Goal: Transaction & Acquisition: Purchase product/service

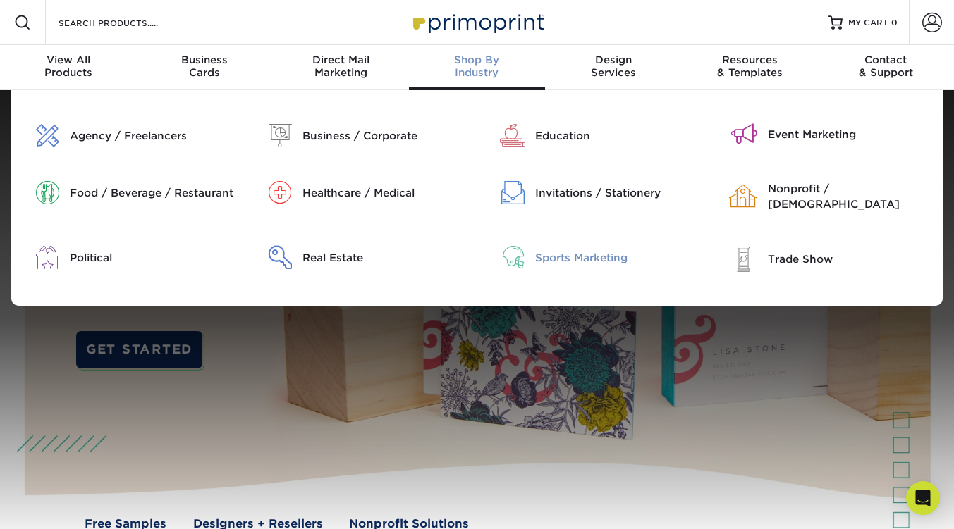
click at [557, 254] on div "Sports Marketing" at bounding box center [617, 258] width 164 height 16
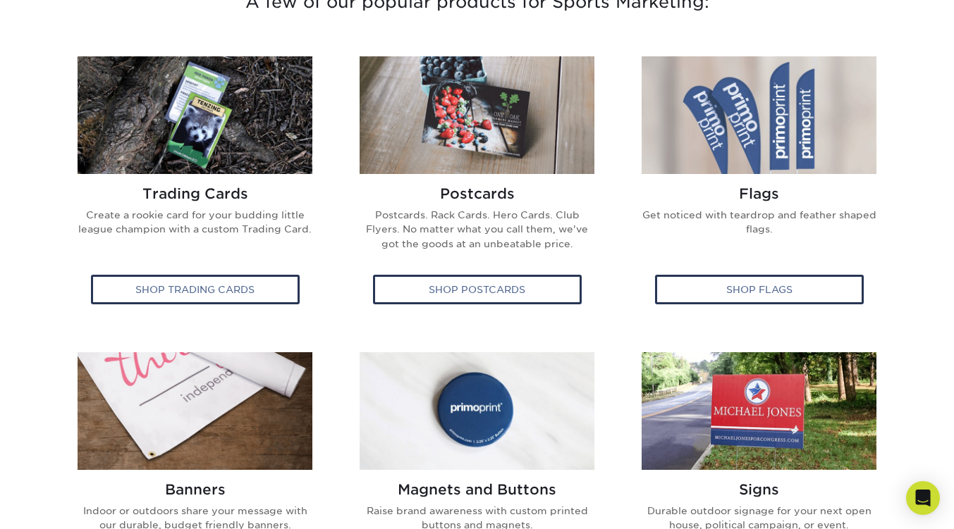
scroll to position [534, 0]
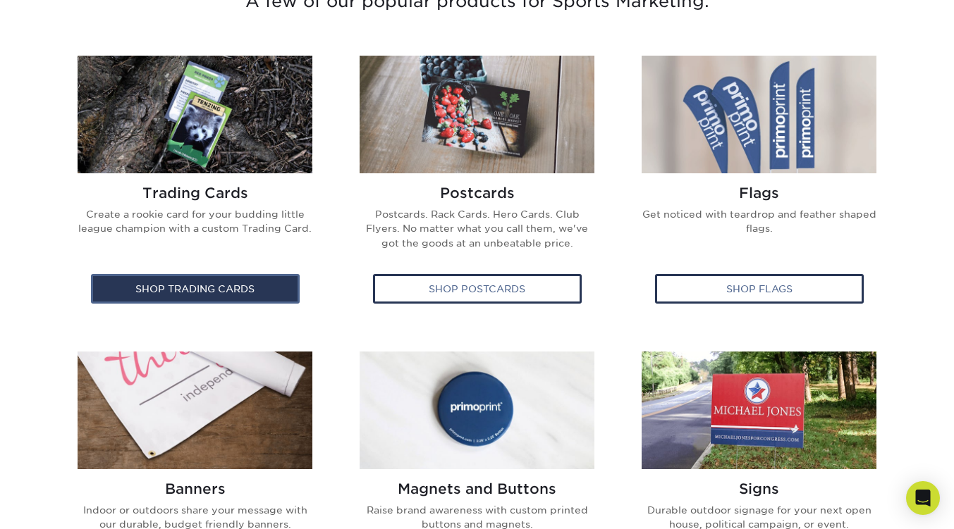
click at [225, 281] on div "Shop Trading Cards" at bounding box center [195, 289] width 209 height 30
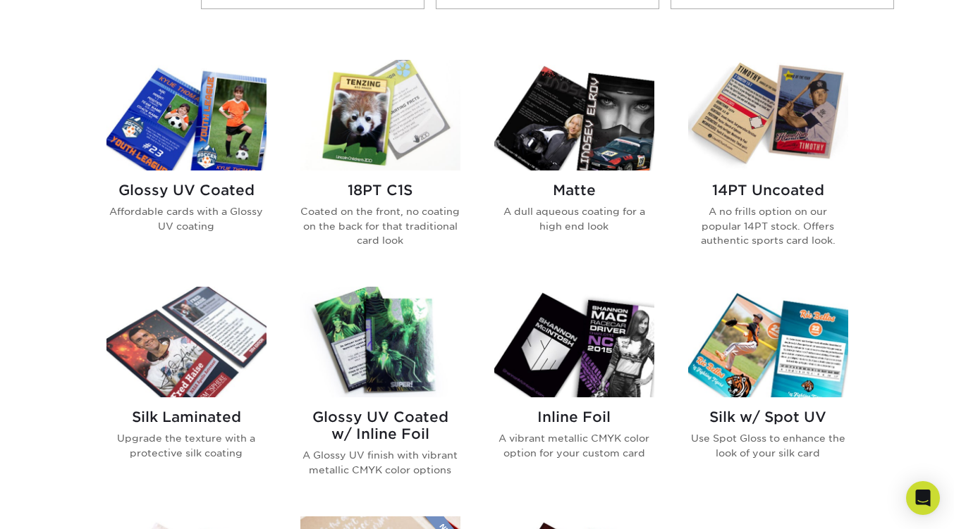
scroll to position [651, 0]
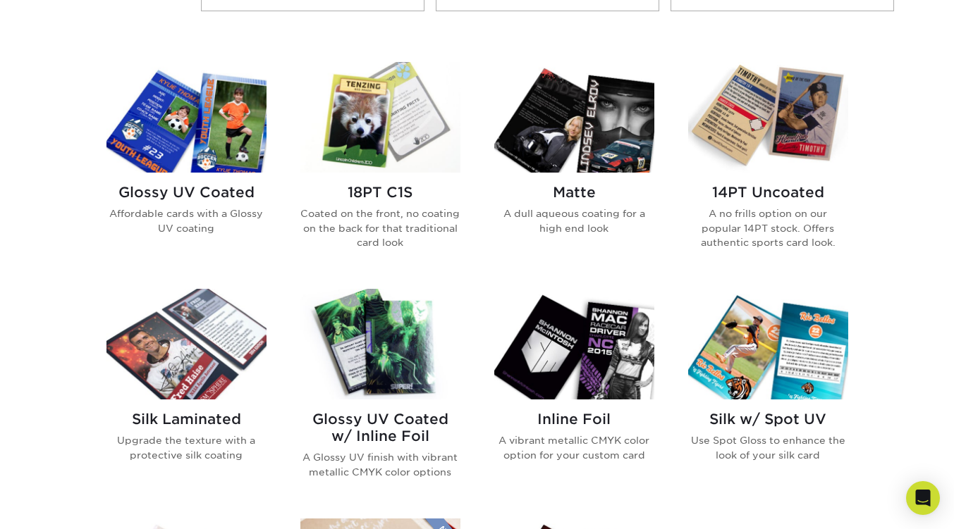
click at [586, 416] on h2 "Inline Foil" at bounding box center [574, 419] width 160 height 17
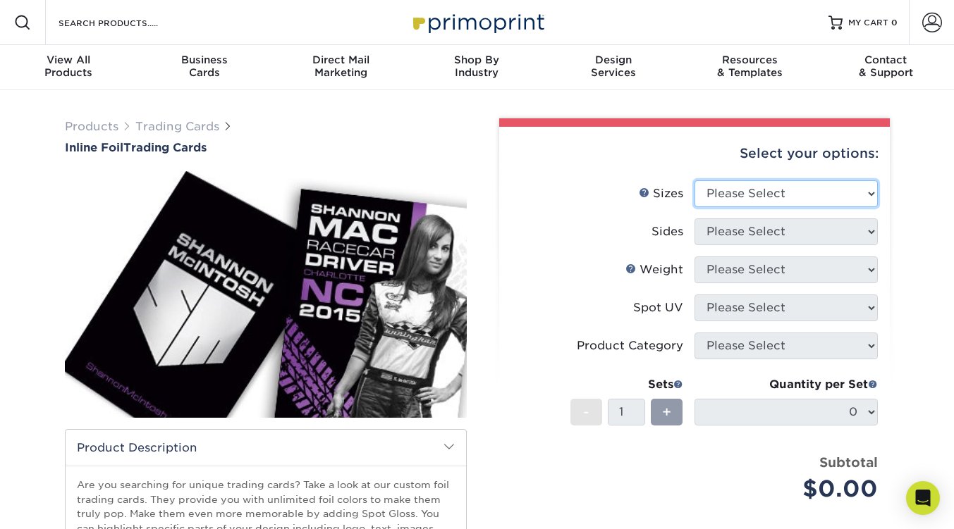
click at [779, 190] on select "Please Select 2.5" x 3.5"" at bounding box center [785, 193] width 183 height 27
select select "2.50x3.50"
click at [694, 180] on select "Please Select 2.5" x 3.5"" at bounding box center [785, 193] width 183 height 27
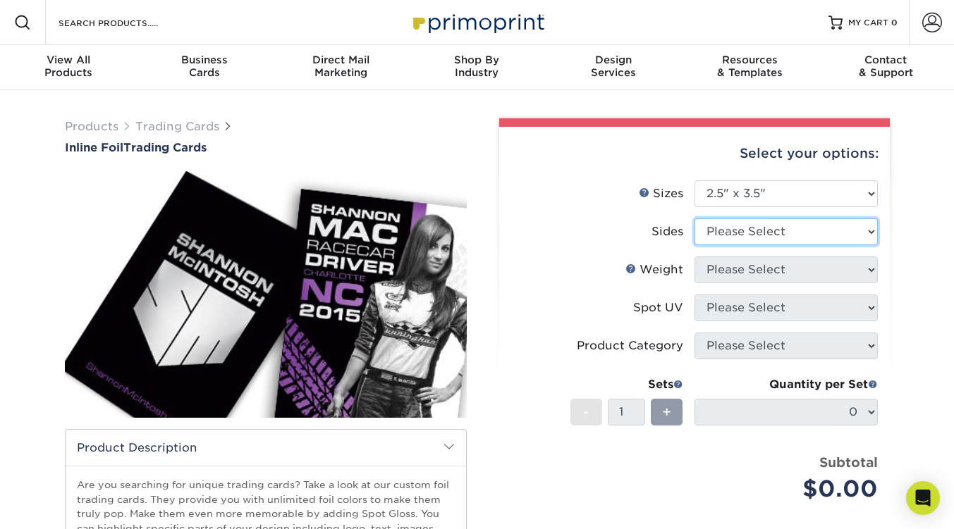
click at [773, 234] on select "Please Select Print Both Sides - Foil Back Only Print Both Sides - Foil Both Si…" at bounding box center [785, 231] width 183 height 27
select select "e9e9dfb3-fba1-4d60-972c-fd9ca5904d33"
click at [694, 218] on select "Please Select Print Both Sides - Foil Back Only Print Both Sides - Foil Both Si…" at bounding box center [785, 231] width 183 height 27
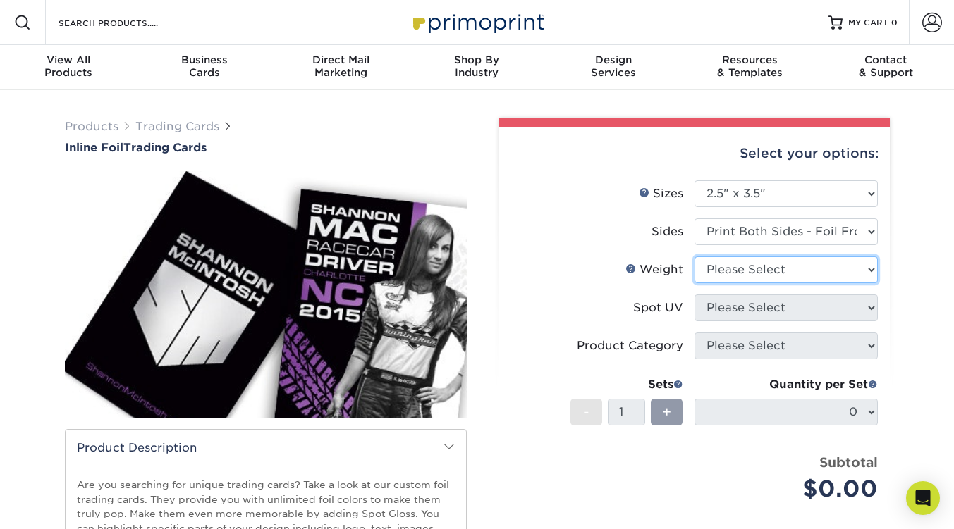
click at [822, 273] on select "Please Select 16PT" at bounding box center [785, 270] width 183 height 27
select select "16PT"
click at [694, 257] on select "Please Select 16PT" at bounding box center [785, 270] width 183 height 27
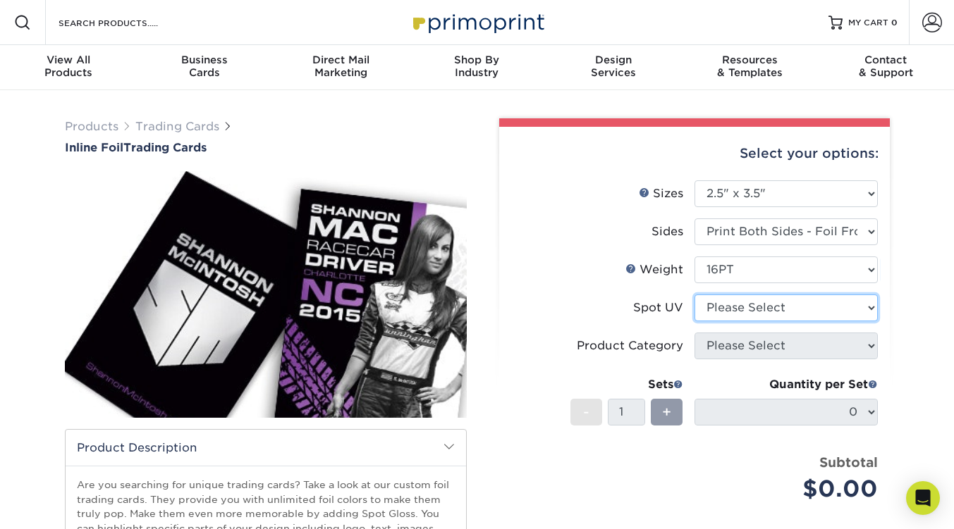
click at [799, 314] on select "Please Select No Spot UV Front and Back (Both Sides) Front Only Back Only" at bounding box center [785, 308] width 183 height 27
click at [694, 295] on select "Please Select No Spot UV Front and Back (Both Sides) Front Only Back Only" at bounding box center [785, 308] width 183 height 27
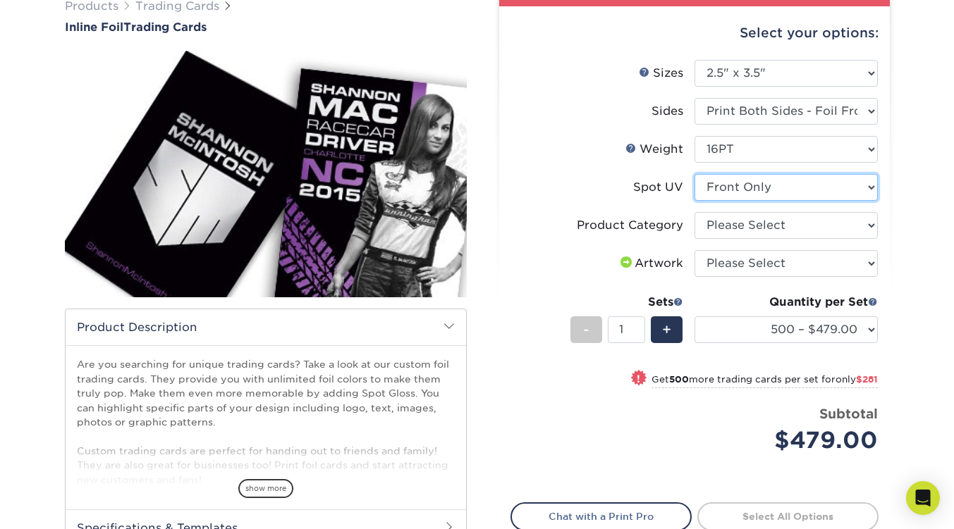
scroll to position [120, 0]
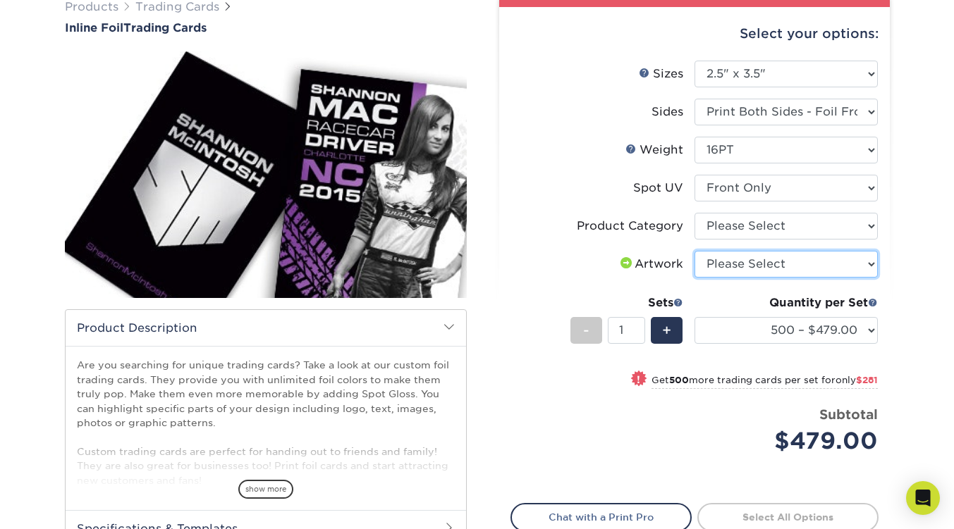
click at [765, 257] on select "Please Select I will upload files I need a design - $100" at bounding box center [785, 264] width 183 height 27
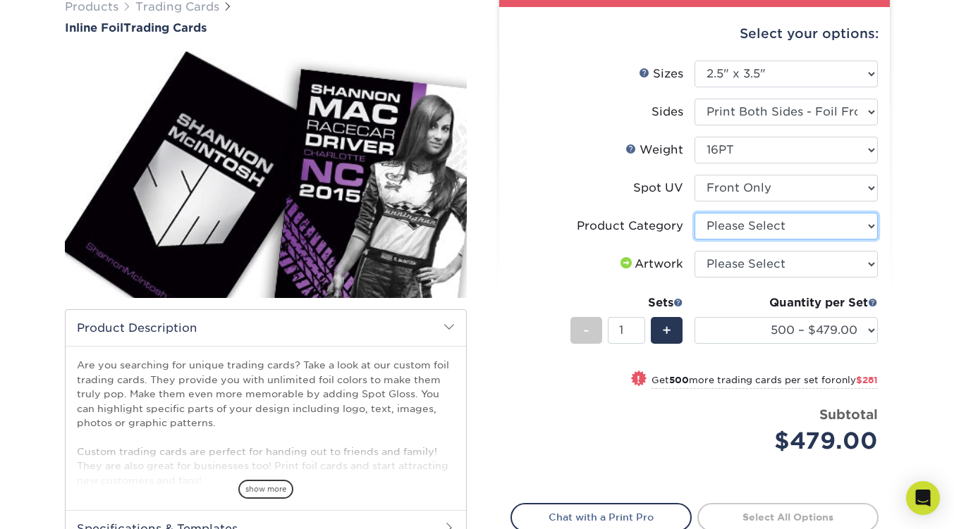
click at [803, 226] on select "Please Select Trading Cards" at bounding box center [785, 226] width 183 height 27
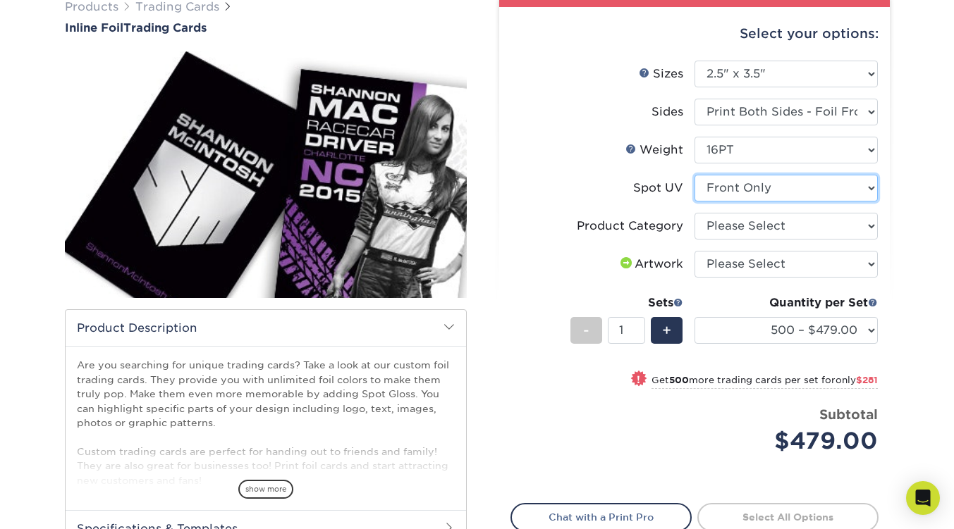
click at [823, 185] on select "Please Select No Spot UV Front and Back (Both Sides) Front Only Back Only" at bounding box center [785, 188] width 183 height 27
select select "3"
click at [694, 175] on select "Please Select No Spot UV Front and Back (Both Sides) Front Only Back Only" at bounding box center [785, 188] width 183 height 27
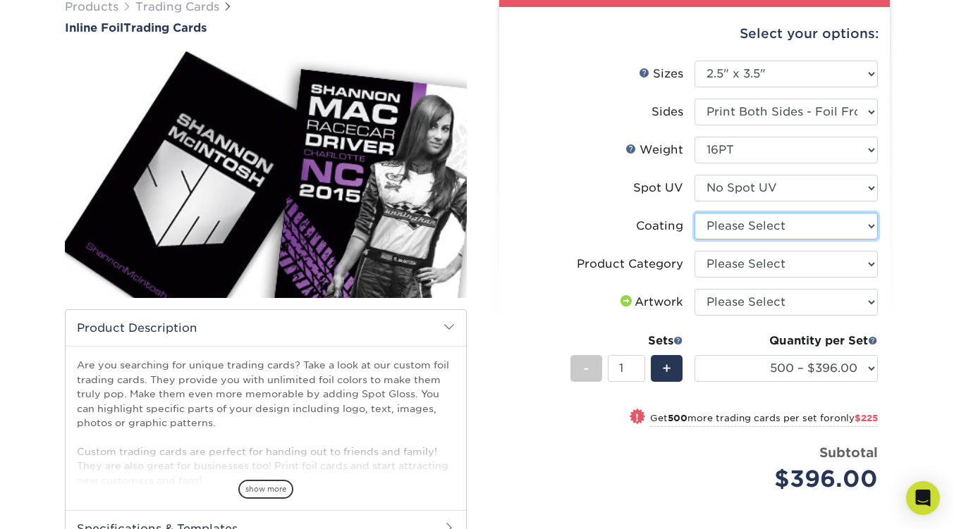
click at [848, 221] on select at bounding box center [785, 226] width 183 height 27
select select "3e7618de-abca-4bda-9f97-8b9129e913d8"
click at [694, 213] on select at bounding box center [785, 226] width 183 height 27
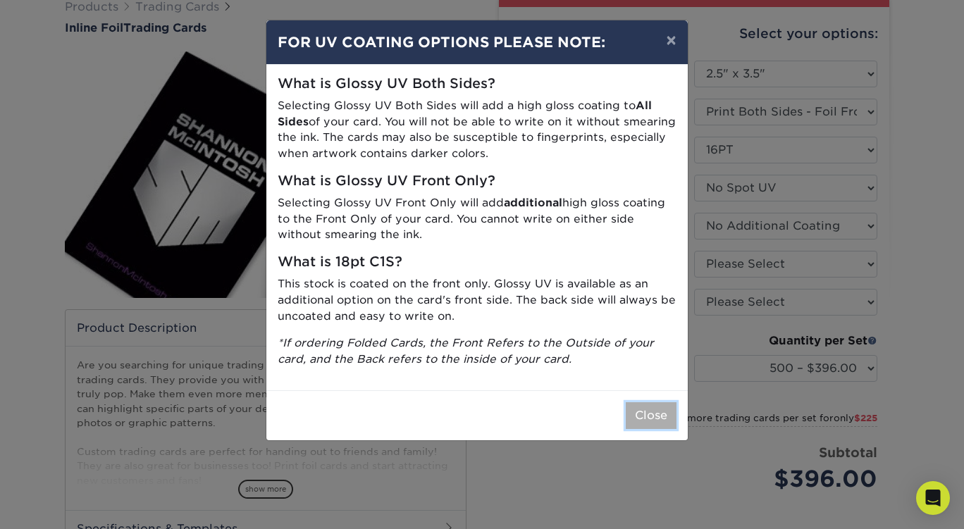
click at [640, 414] on button "Close" at bounding box center [651, 415] width 51 height 27
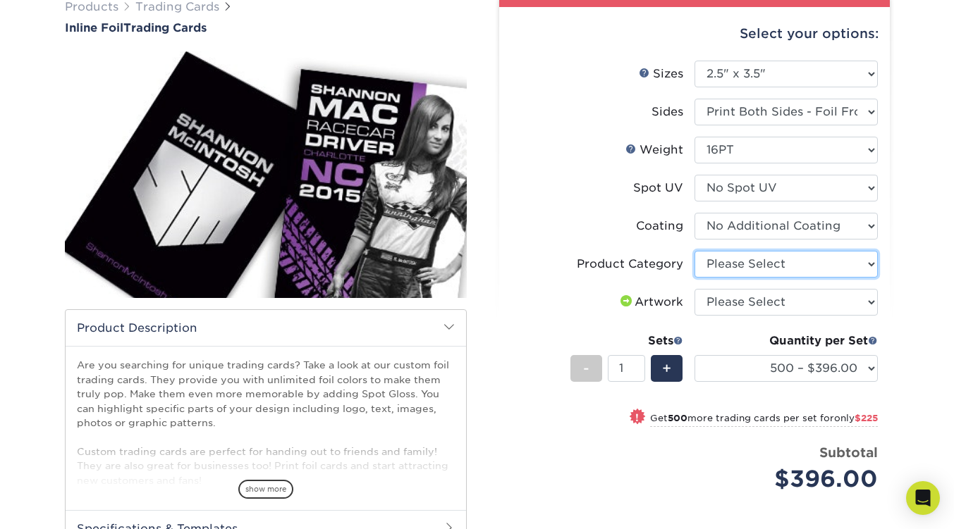
click at [855, 269] on select "Please Select Trading Cards" at bounding box center [785, 264] width 183 height 27
select select "c2f9bce9-36c2-409d-b101-c29d9d031e18"
click at [694, 251] on select "Please Select Trading Cards" at bounding box center [785, 264] width 183 height 27
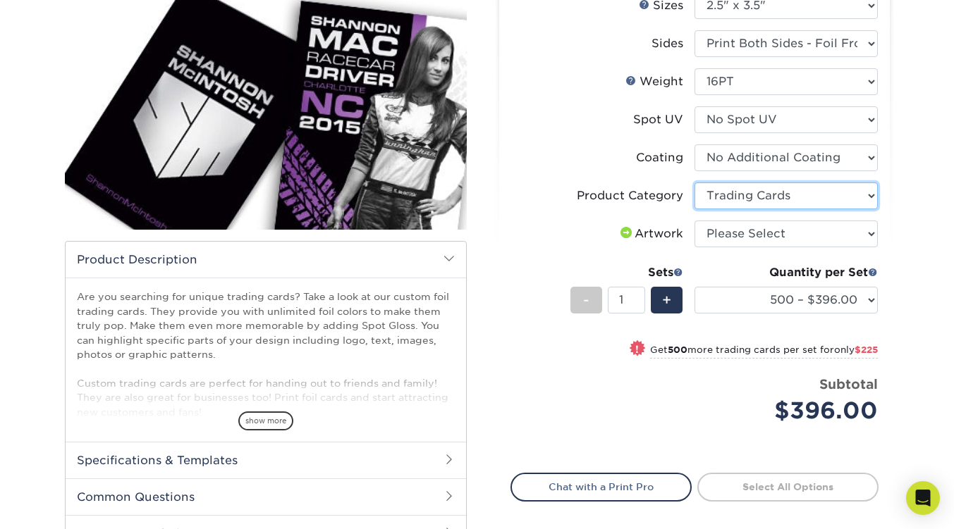
scroll to position [187, 0]
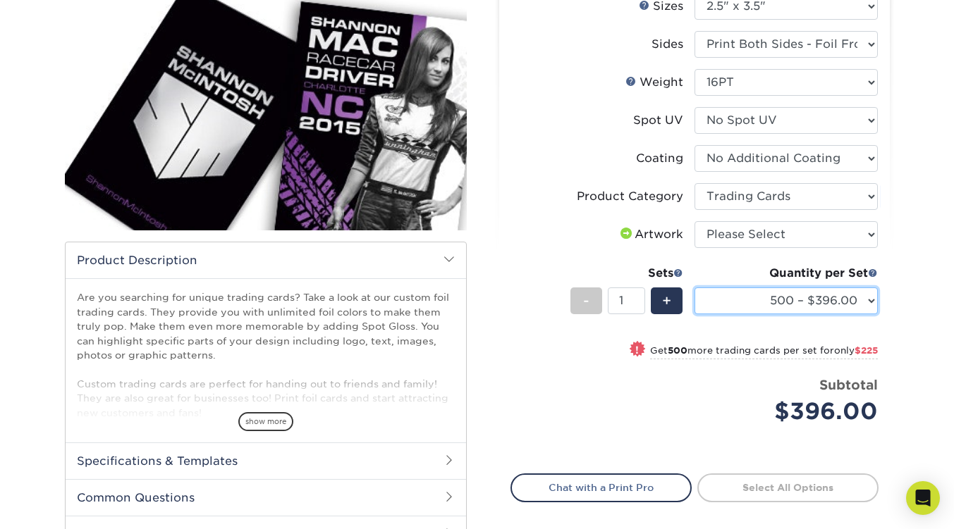
click at [863, 303] on select "500 – $396.00 1000 – $621.00 2500 – $896.00 5000 – $1262.00" at bounding box center [785, 301] width 183 height 27
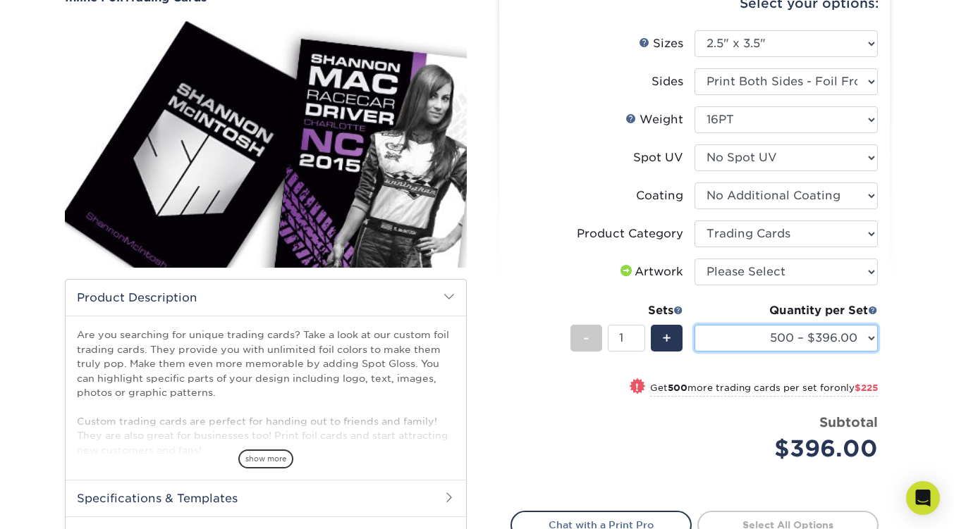
scroll to position [147, 0]
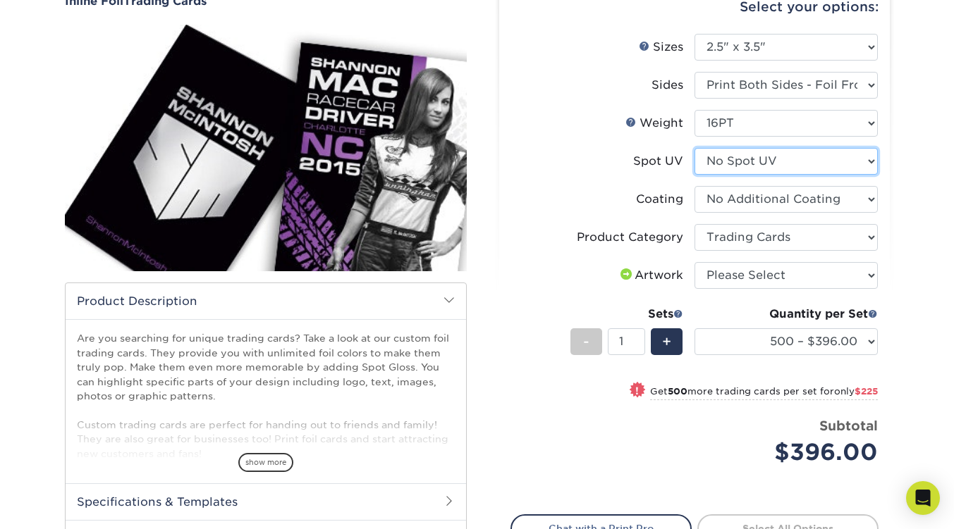
click at [854, 158] on select "Please Select No Spot UV Front and Back (Both Sides) Front Only Back Only" at bounding box center [785, 161] width 183 height 27
select select "1"
click at [694, 148] on select "Please Select No Spot UV Front and Back (Both Sides) Front Only Back Only" at bounding box center [785, 161] width 183 height 27
select select "-1"
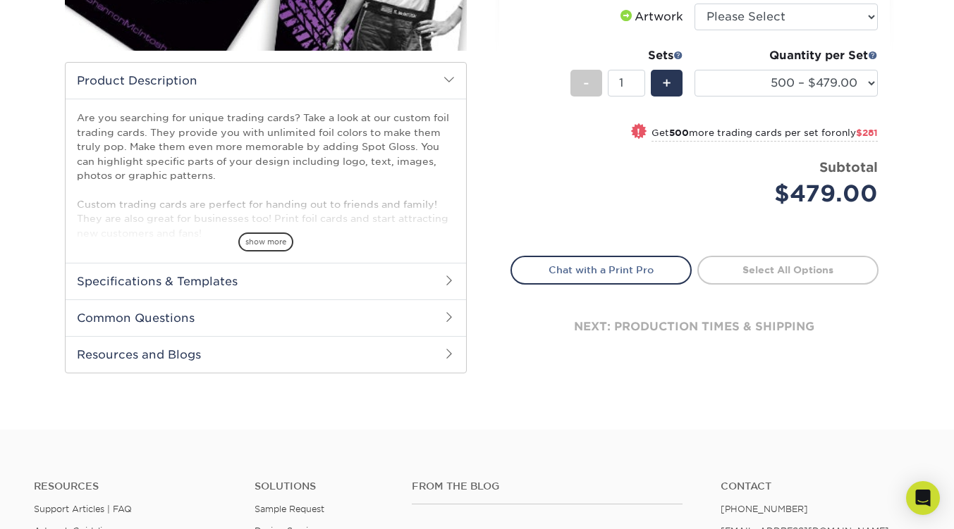
scroll to position [366, 0]
click at [445, 285] on span at bounding box center [448, 281] width 11 height 11
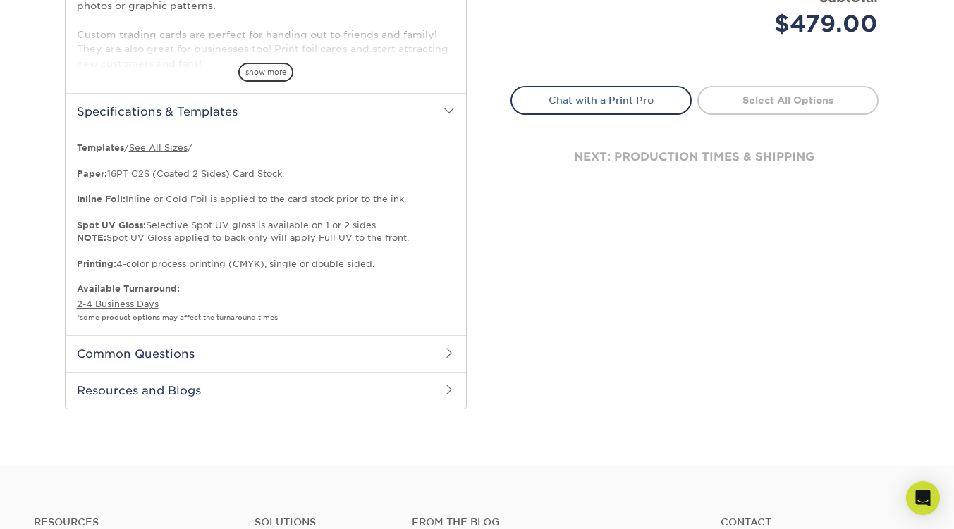
scroll to position [542, 0]
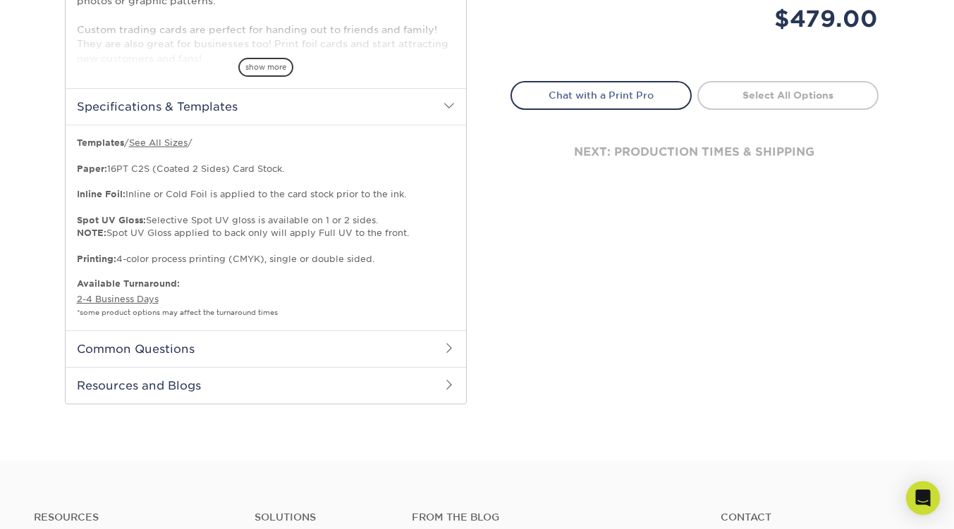
click at [448, 338] on h2 "Common Questions" at bounding box center [266, 349] width 400 height 37
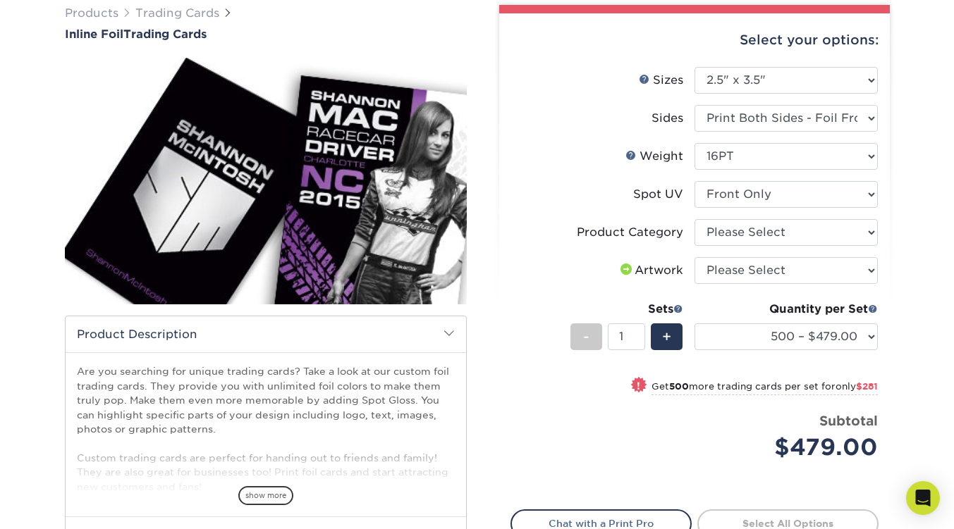
scroll to position [113, 0]
